Goal: Information Seeking & Learning: Learn about a topic

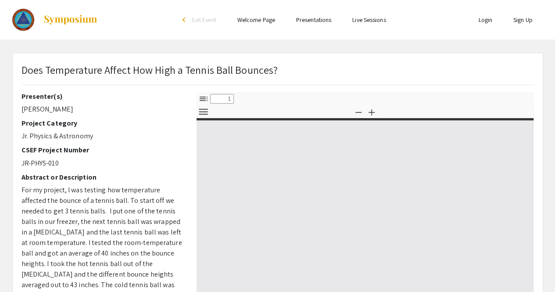
select select "custom"
type input "0"
select select "custom"
type input "0"
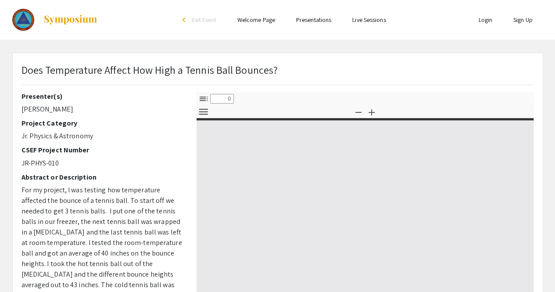
select select "custom"
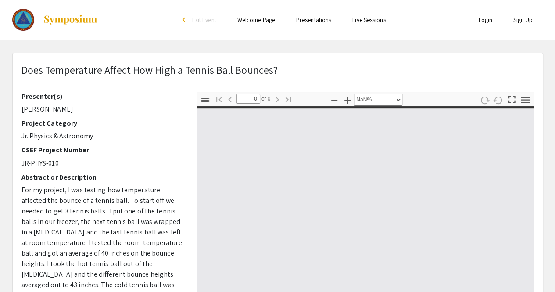
type input "1"
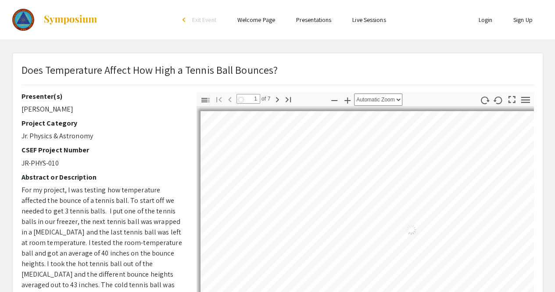
select select "auto"
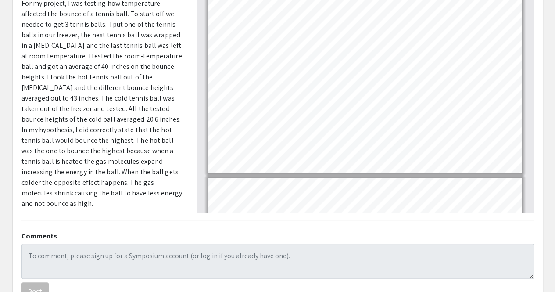
scroll to position [974, 0]
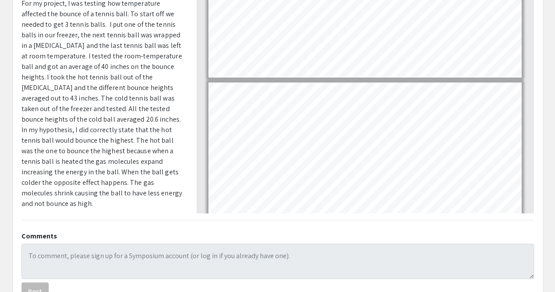
type input "7"
